Goal: Task Accomplishment & Management: Manage account settings

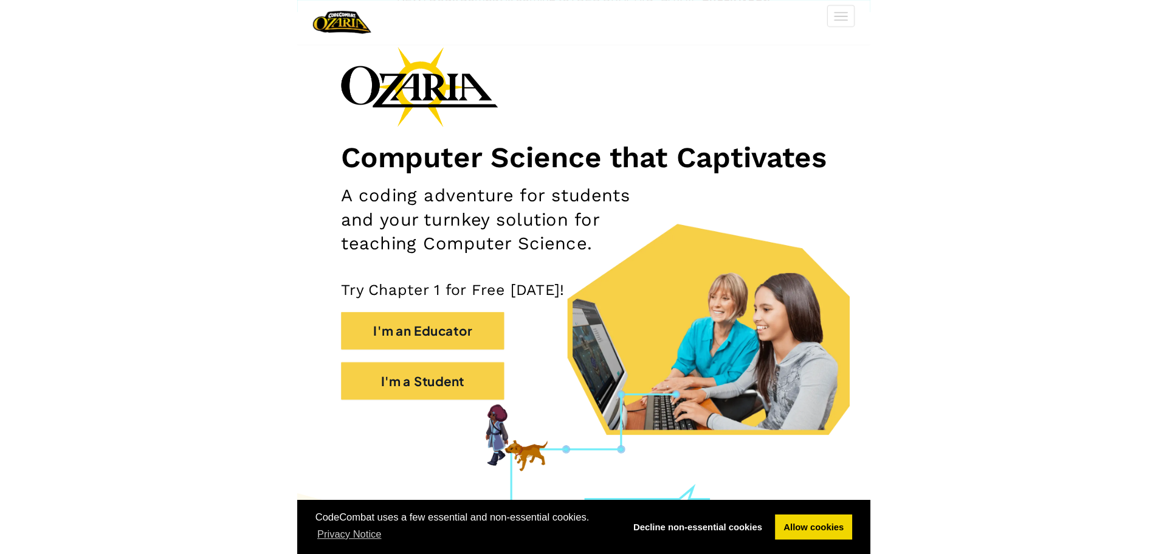
scroll to position [122, 0]
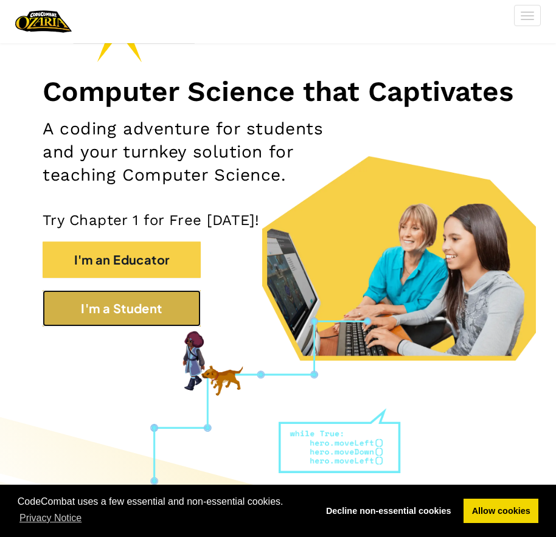
click at [98, 326] on button "I'm a Student" at bounding box center [122, 308] width 158 height 36
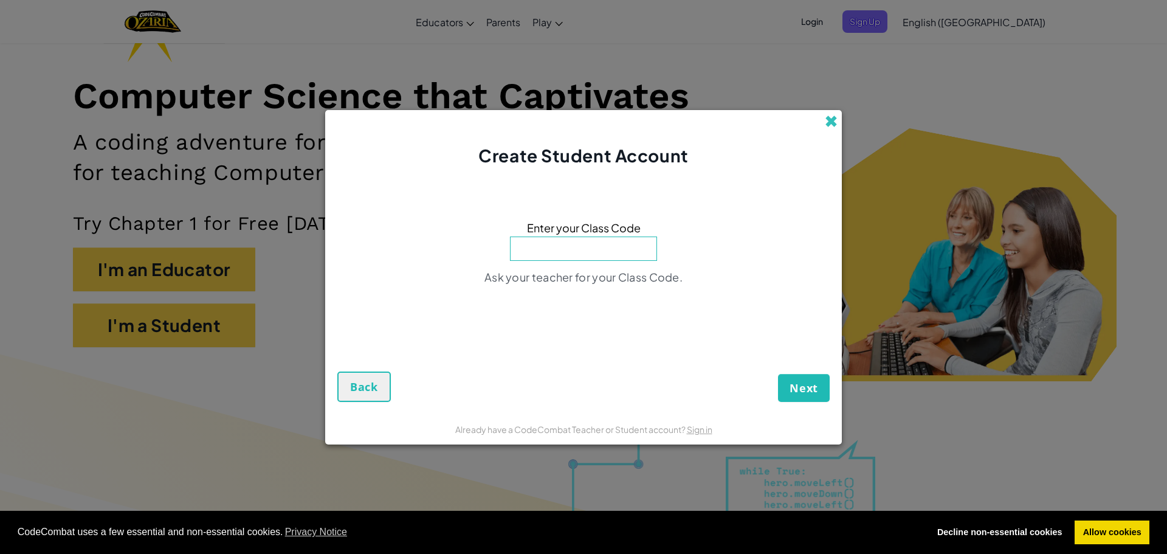
click at [555, 115] on span at bounding box center [831, 121] width 13 height 13
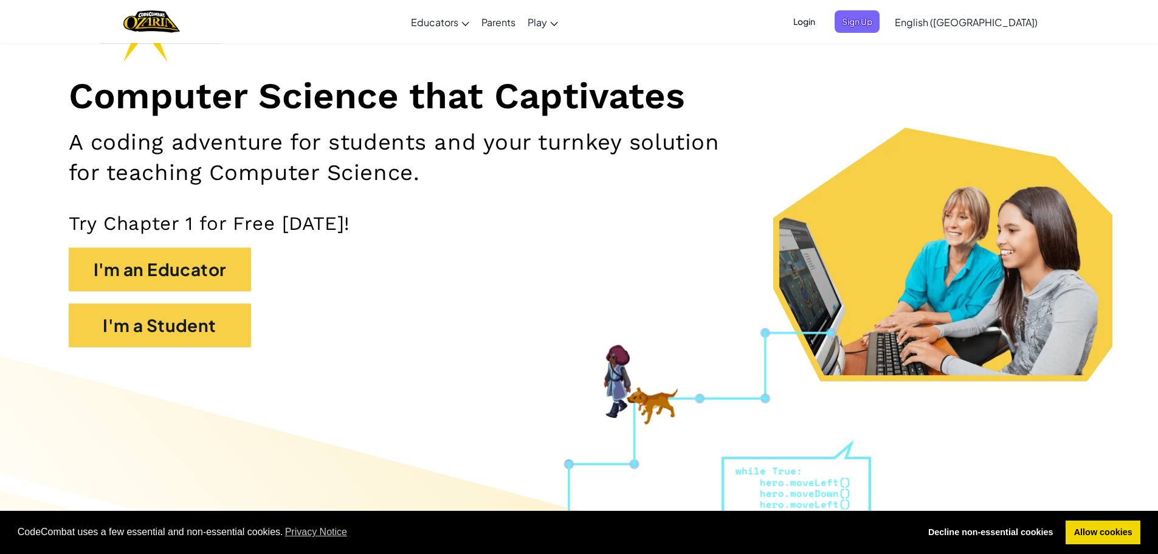
drag, startPoint x: 870, startPoint y: 18, endPoint x: 877, endPoint y: 21, distance: 6.8
click at [555, 21] on span "Login" at bounding box center [804, 21] width 36 height 22
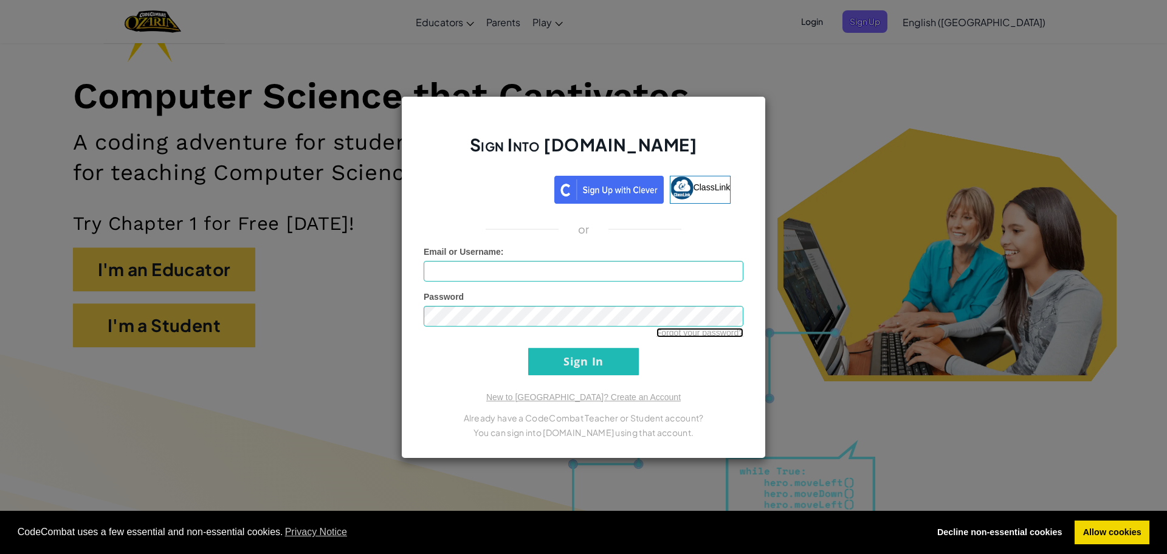
click at [555, 334] on link "Forgot your password?" at bounding box center [699, 333] width 87 height 10
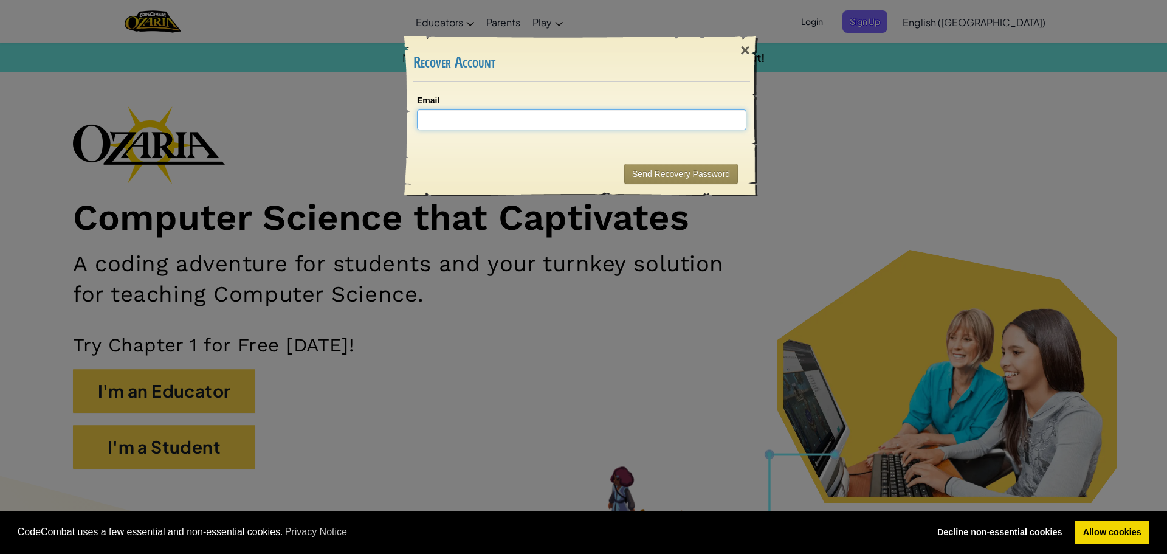
click at [441, 125] on input "Email" at bounding box center [581, 119] width 329 height 21
type input "[EMAIL_ADDRESS][DOMAIN_NAME]"
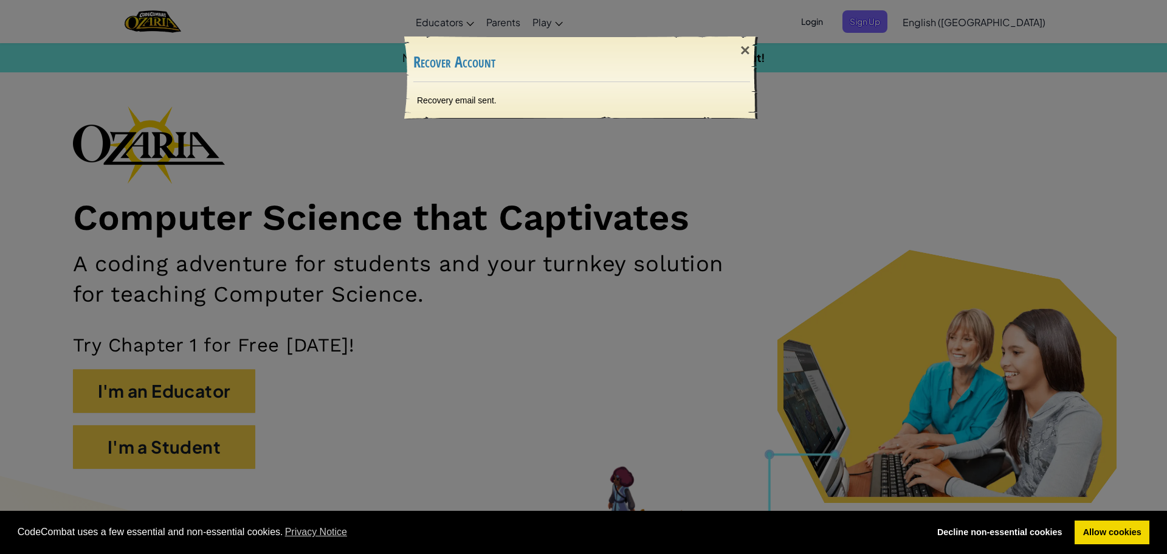
drag, startPoint x: 749, startPoint y: 42, endPoint x: 718, endPoint y: 27, distance: 34.8
click at [555, 42] on div "×" at bounding box center [745, 50] width 28 height 35
